Goal: Information Seeking & Learning: Learn about a topic

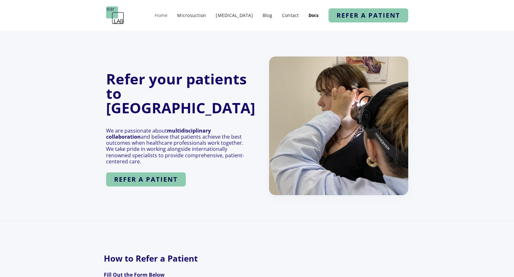
click at [171, 14] on link "Home" at bounding box center [160, 15] width 19 height 9
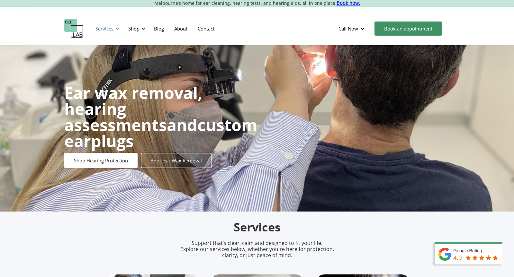
click at [116, 30] on div at bounding box center [117, 28] width 4 height 4
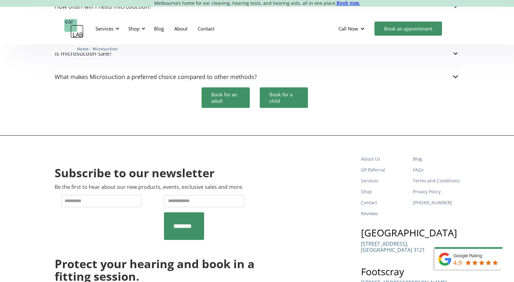
scroll to position [1990, 0]
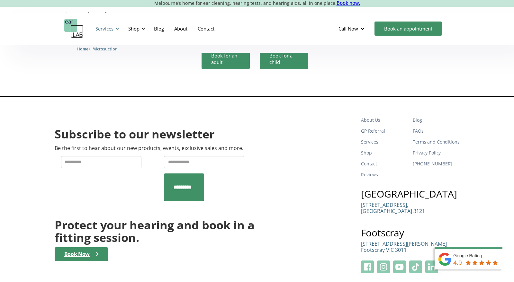
click at [108, 31] on div "Services" at bounding box center [104, 28] width 18 height 6
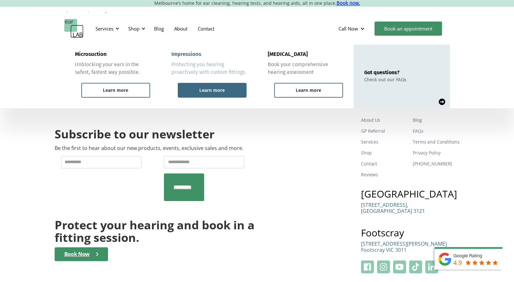
click at [223, 90] on div "Learn more" at bounding box center [211, 90] width 25 height 6
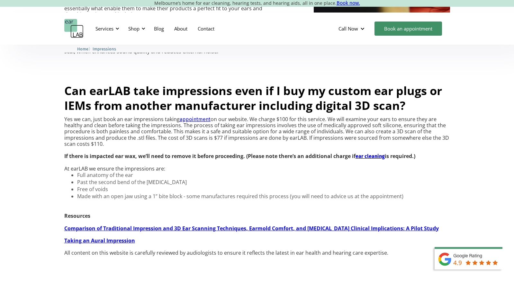
scroll to position [527, 0]
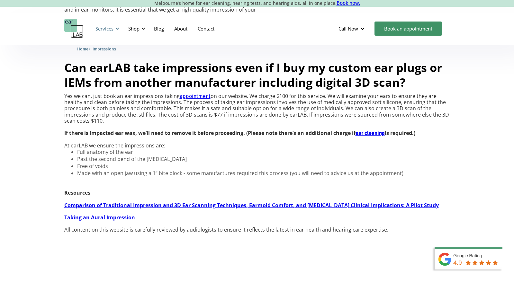
click at [116, 33] on div "Services" at bounding box center [107, 28] width 30 height 19
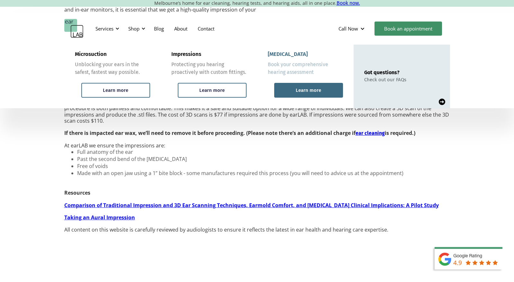
click at [283, 93] on div "Learn more" at bounding box center [308, 90] width 69 height 15
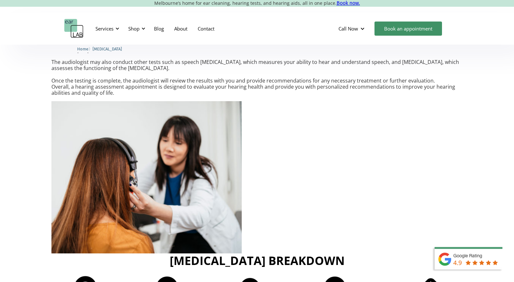
scroll to position [619, 0]
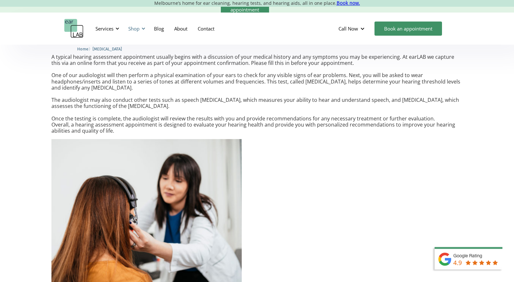
click at [138, 24] on div "Shop" at bounding box center [135, 28] width 23 height 19
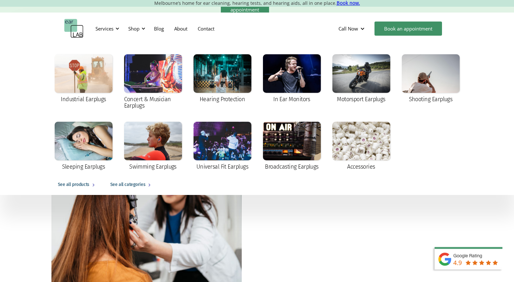
click at [82, 183] on div "See all products" at bounding box center [73, 185] width 31 height 8
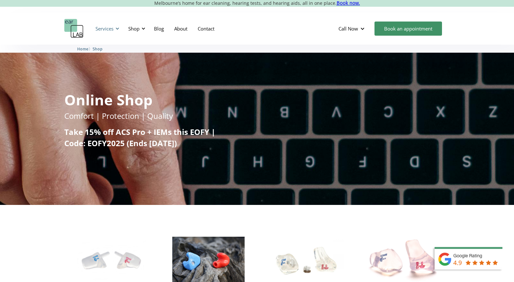
click at [112, 31] on div "Services" at bounding box center [104, 28] width 18 height 6
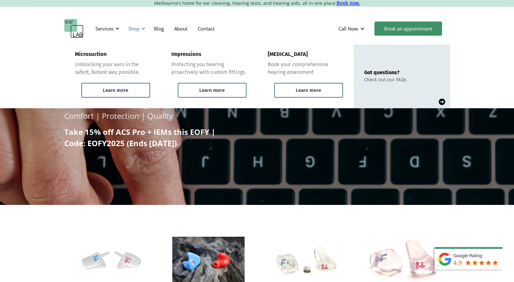
click at [135, 29] on div "Shop" at bounding box center [133, 28] width 11 height 6
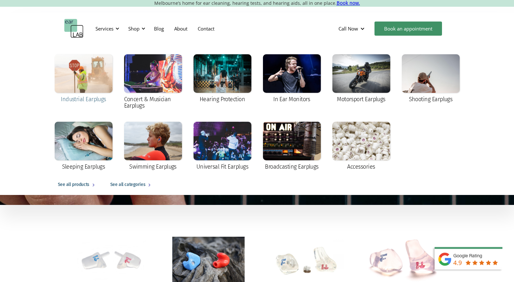
click at [94, 83] on div at bounding box center [84, 73] width 58 height 39
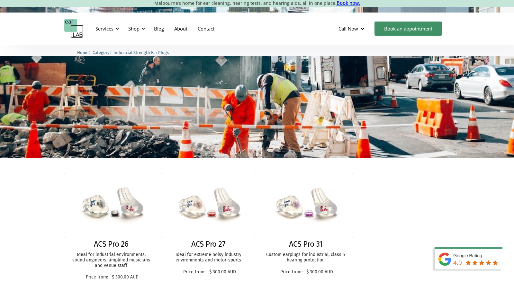
scroll to position [44, 0]
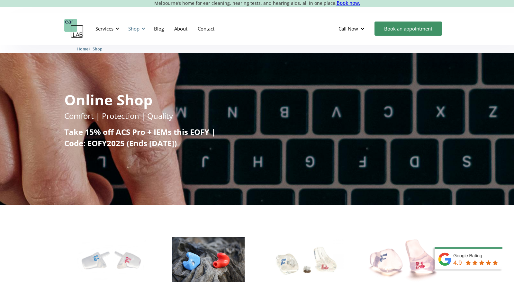
click at [143, 29] on div at bounding box center [143, 28] width 4 height 4
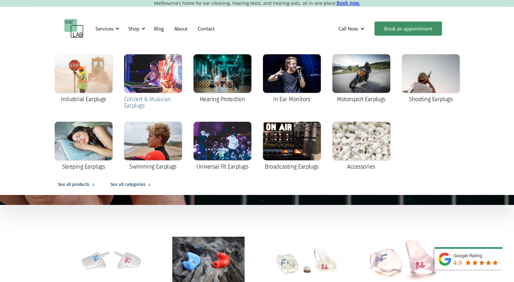
click at [155, 93] on div "Concert & Musician Earplugs" at bounding box center [153, 82] width 58 height 56
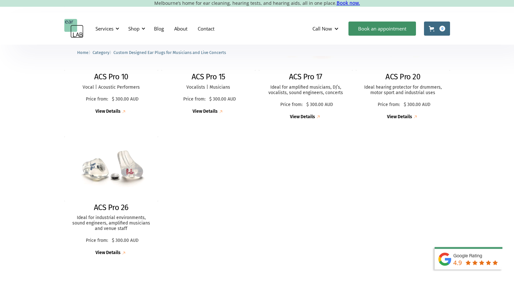
scroll to position [222, 0]
click at [119, 111] on div "View Details" at bounding box center [107, 111] width 25 height 5
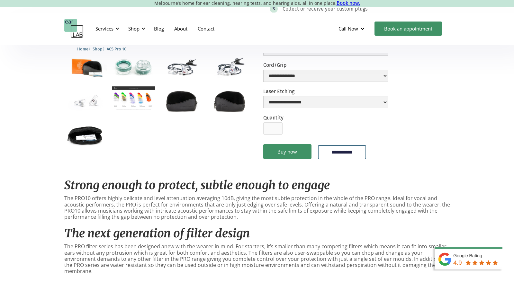
scroll to position [175, 0]
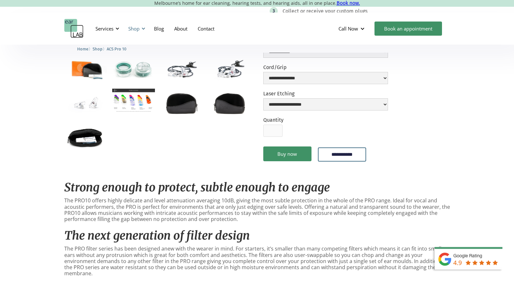
click at [136, 28] on div "Shop" at bounding box center [133, 28] width 11 height 6
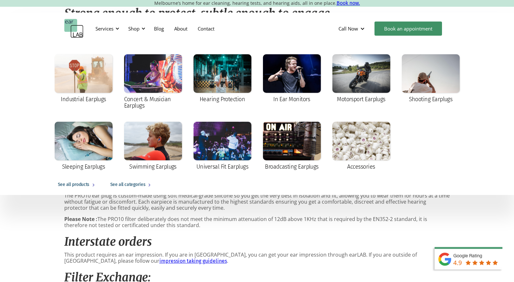
scroll to position [209, 0]
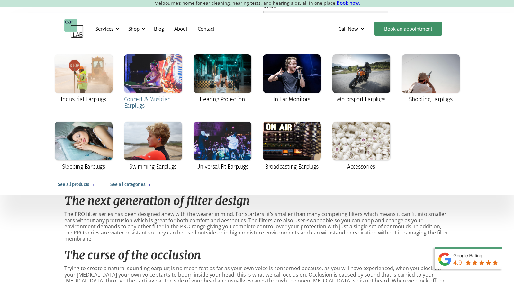
click at [133, 91] on div at bounding box center [153, 73] width 58 height 39
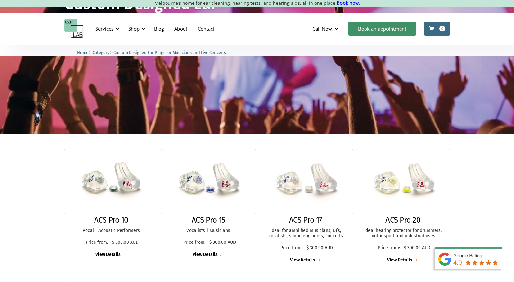
scroll to position [125, 0]
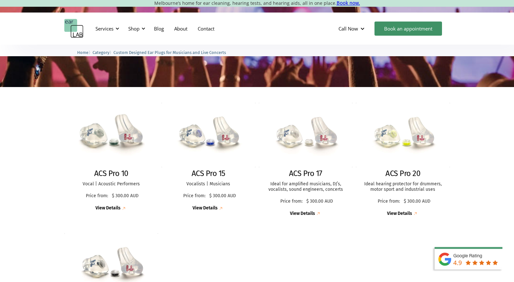
click at [119, 144] on img at bounding box center [111, 135] width 101 height 69
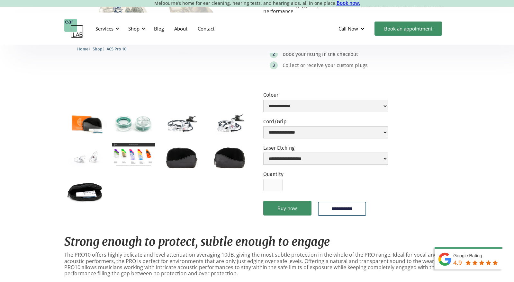
scroll to position [123, 0]
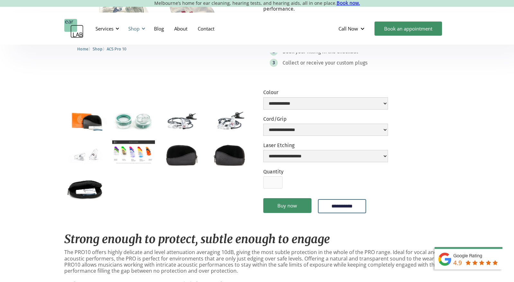
click div "Shop"
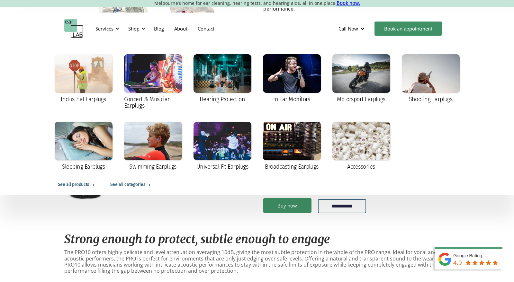
click div "See all products"
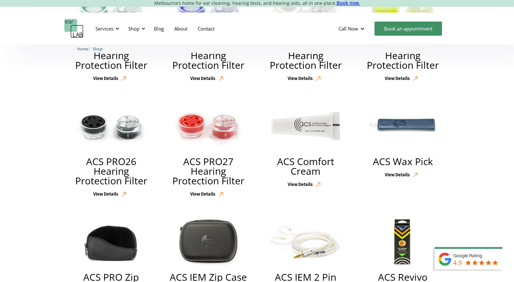
scroll to position [946, 0]
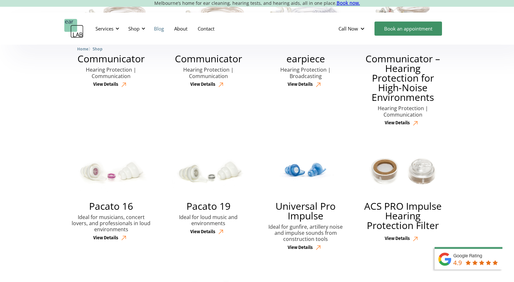
click at [158, 31] on link "Blog" at bounding box center [159, 28] width 20 height 19
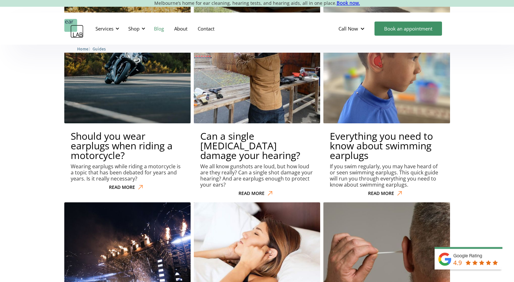
scroll to position [2051, 0]
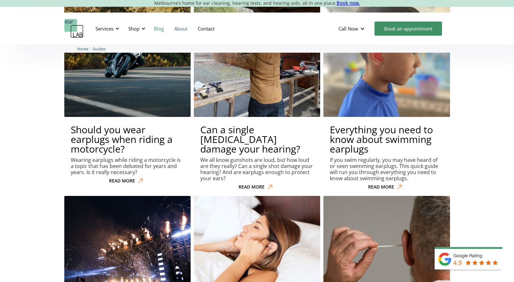
click at [186, 30] on link "About" at bounding box center [180, 28] width 23 height 19
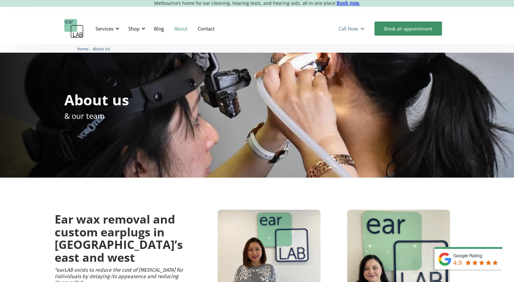
click at [362, 30] on div at bounding box center [362, 28] width 5 height 5
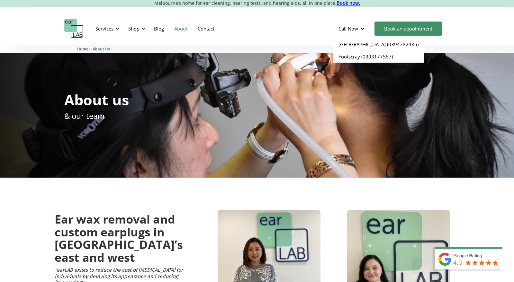
click at [366, 18] on div "Services Microsuction Unblocking your ears in the safest, fastest way possible.…" at bounding box center [257, 29] width 514 height 32
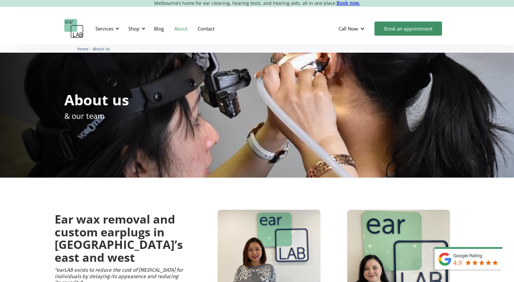
click at [184, 28] on link "About" at bounding box center [180, 28] width 23 height 19
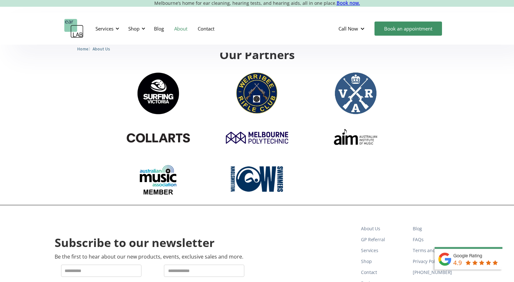
scroll to position [1039, 0]
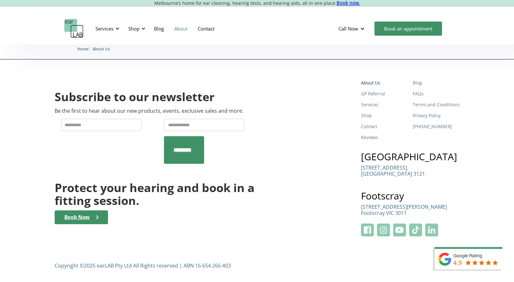
click at [379, 81] on link "About Us" at bounding box center [384, 82] width 47 height 11
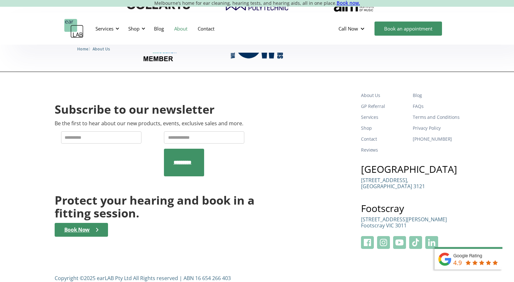
scroll to position [1039, 0]
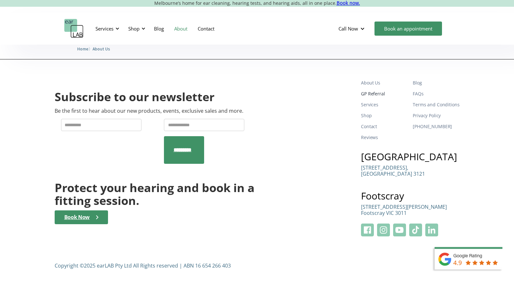
click at [380, 95] on link "GP Referral" at bounding box center [384, 93] width 47 height 11
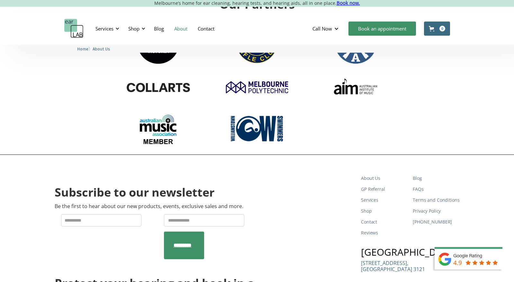
scroll to position [1039, 0]
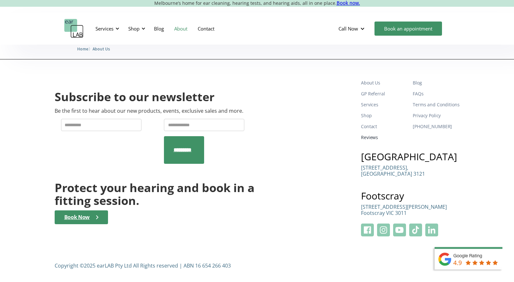
click at [374, 137] on link "Reviews" at bounding box center [384, 137] width 47 height 11
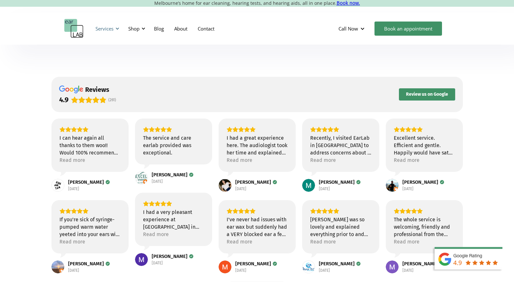
click at [109, 30] on div "Services" at bounding box center [104, 28] width 18 height 6
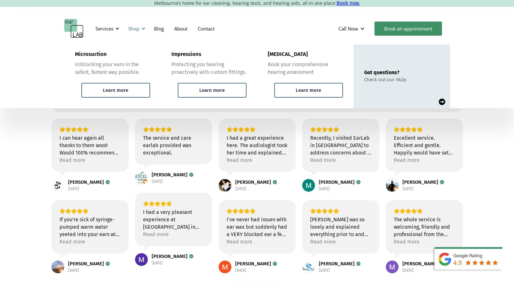
click at [138, 30] on div "Shop" at bounding box center [133, 28] width 11 height 6
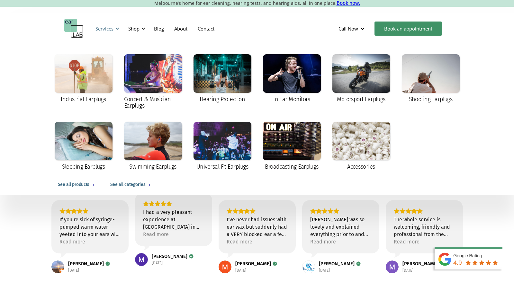
click at [114, 31] on div "Services" at bounding box center [107, 28] width 30 height 19
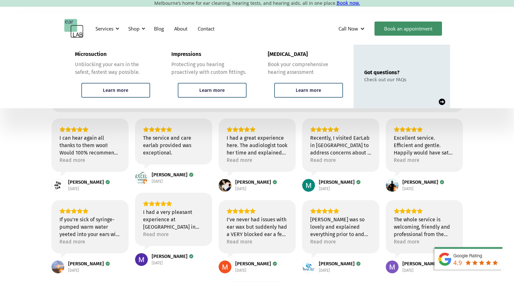
click at [414, 92] on link "Got questions? Check out our FAQs" at bounding box center [402, 77] width 96 height 64
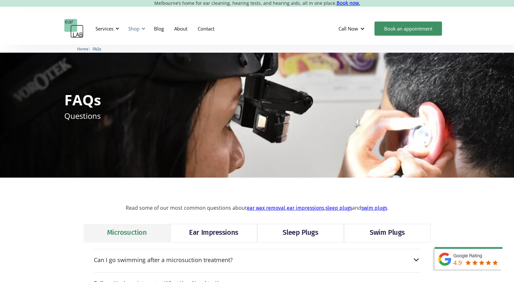
click at [139, 30] on div "Shop" at bounding box center [133, 28] width 11 height 6
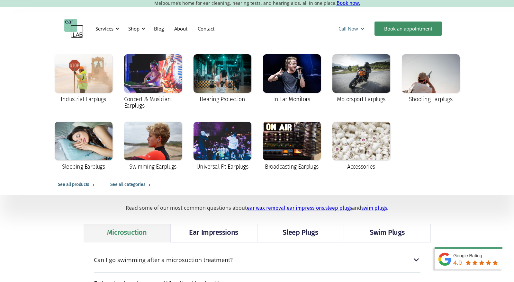
click at [359, 32] on div "Call Now" at bounding box center [352, 28] width 38 height 19
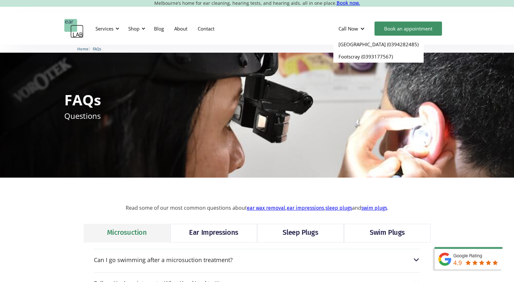
click at [298, 31] on div "Services Microsuction Unblocking your ears in the safest, fastest way possible.…" at bounding box center [257, 28] width 386 height 19
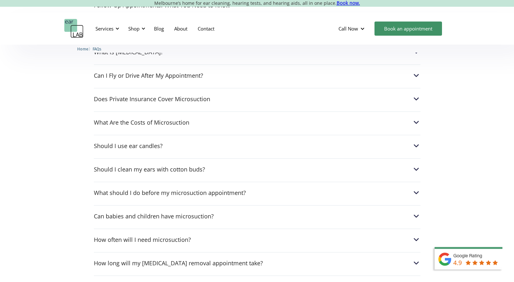
scroll to position [564, 0]
